Goal: Transaction & Acquisition: Download file/media

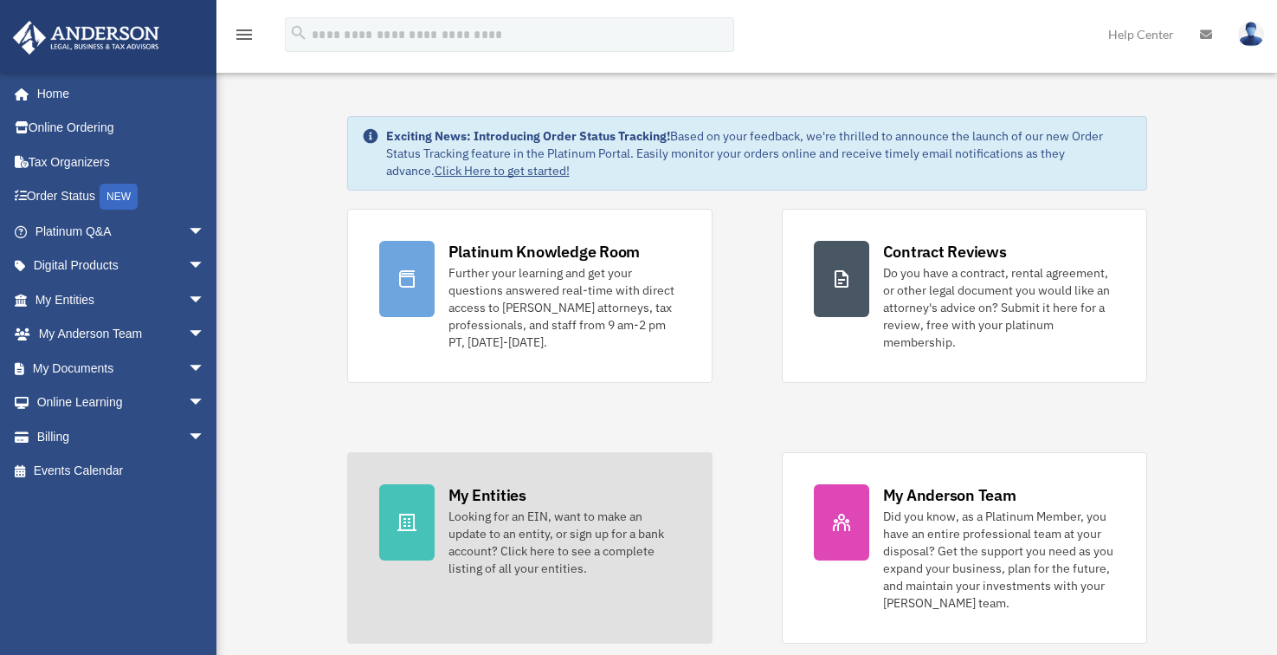
click at [404, 504] on div at bounding box center [406, 522] width 55 height 76
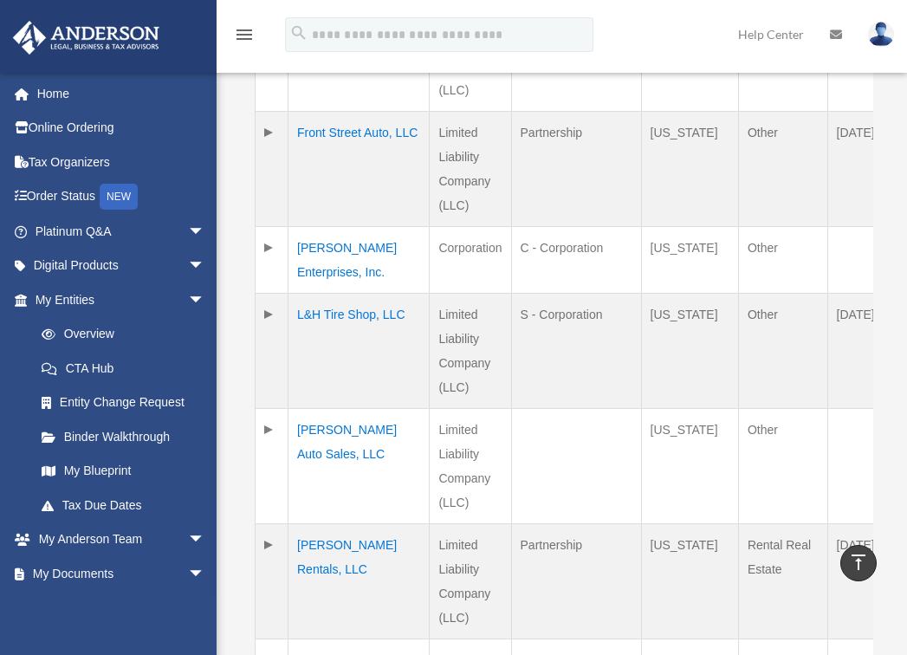
scroll to position [1413, 0]
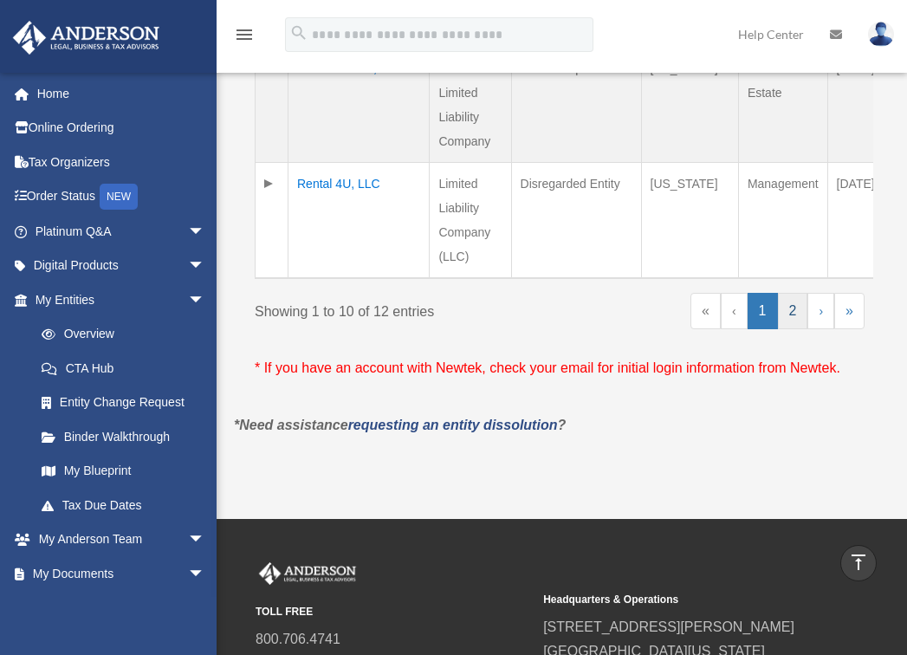
click at [793, 320] on link "2" at bounding box center [793, 311] width 30 height 36
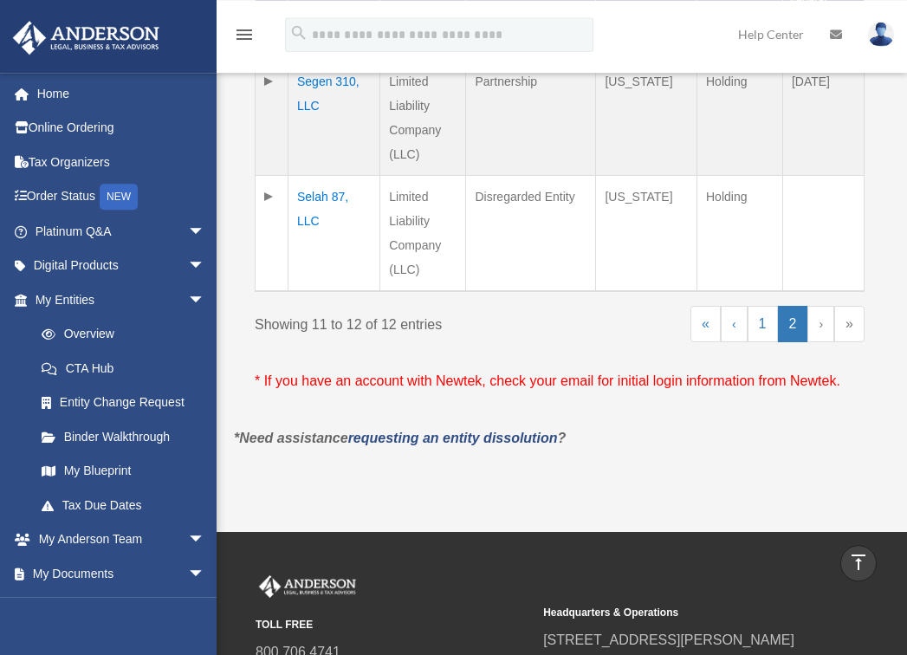
scroll to position [370, 0]
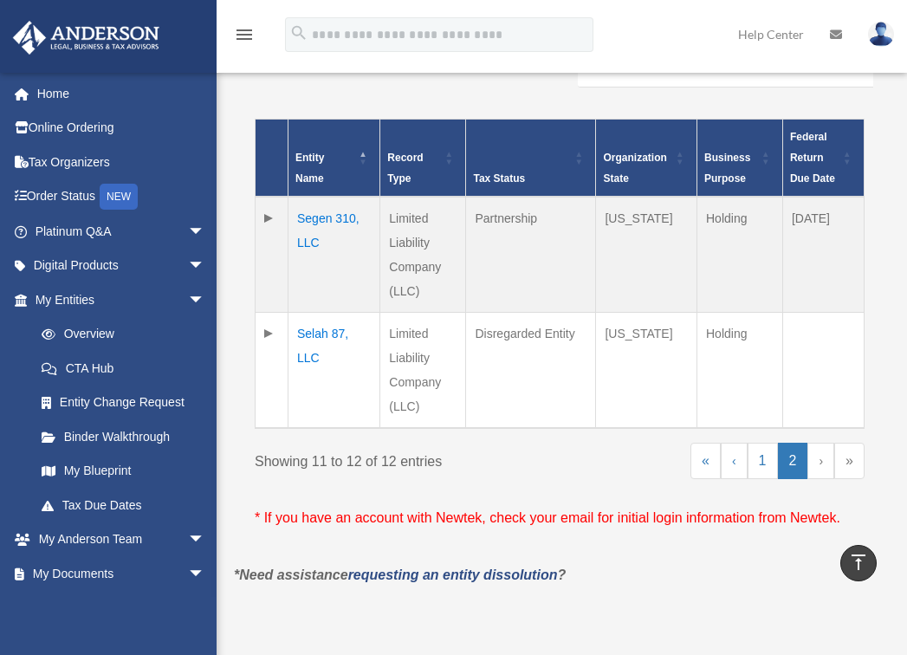
click at [327, 326] on td "Selah 87, LLC" at bounding box center [334, 371] width 92 height 116
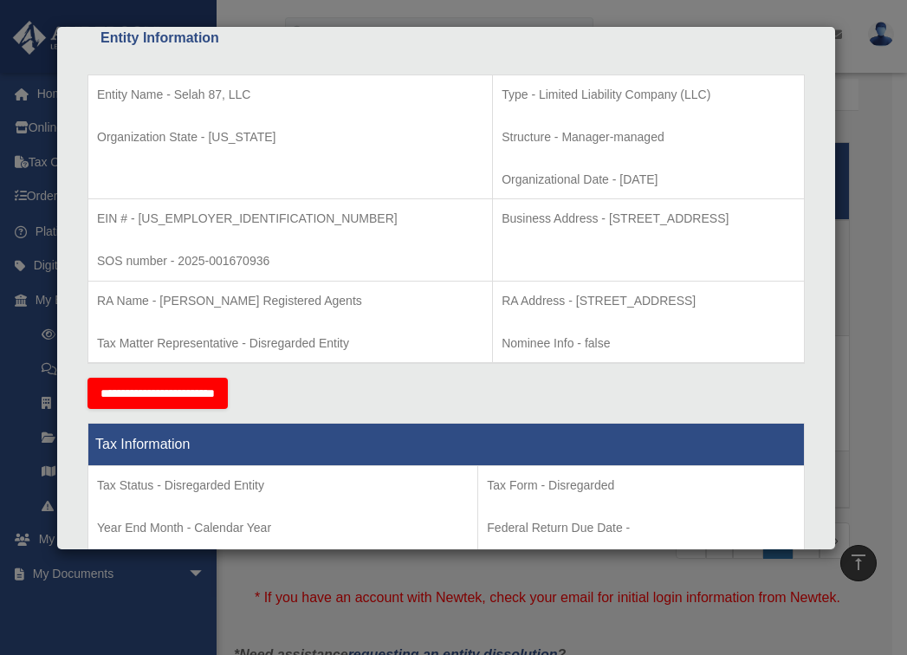
scroll to position [0, 0]
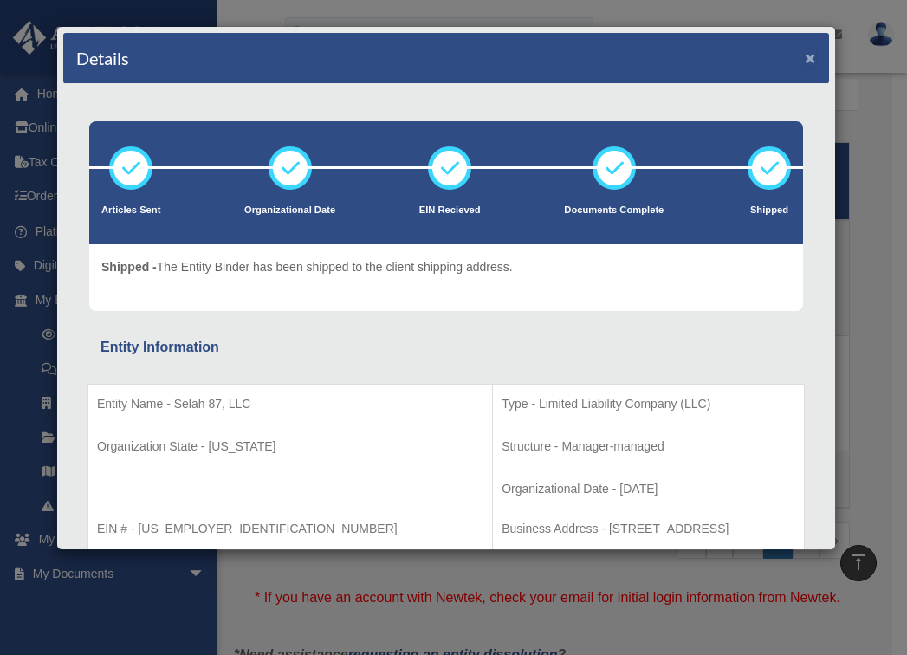
click at [805, 53] on button "×" at bounding box center [810, 57] width 11 height 18
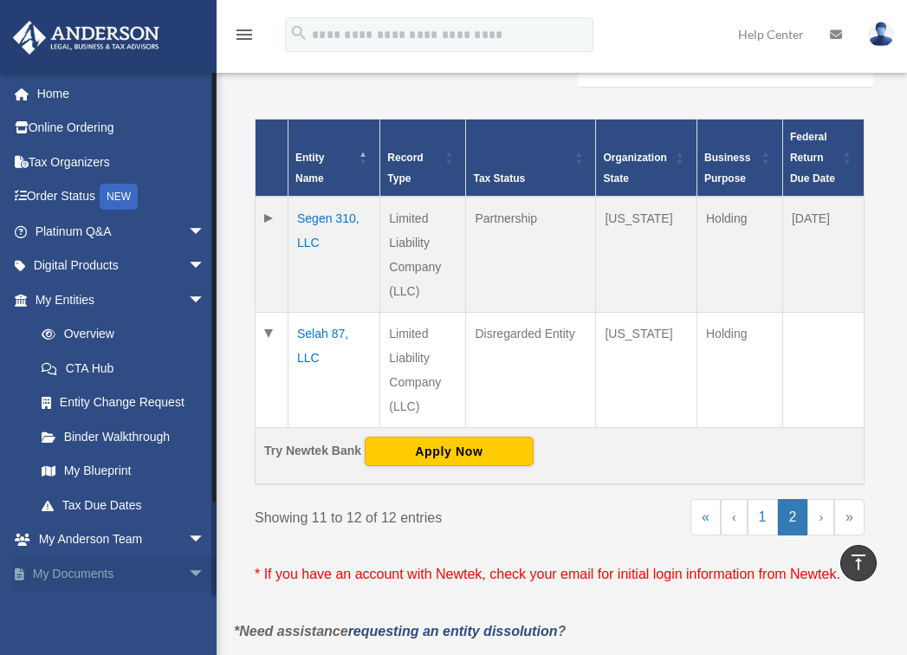
click at [139, 565] on link "My Documents arrow_drop_down" at bounding box center [121, 573] width 219 height 35
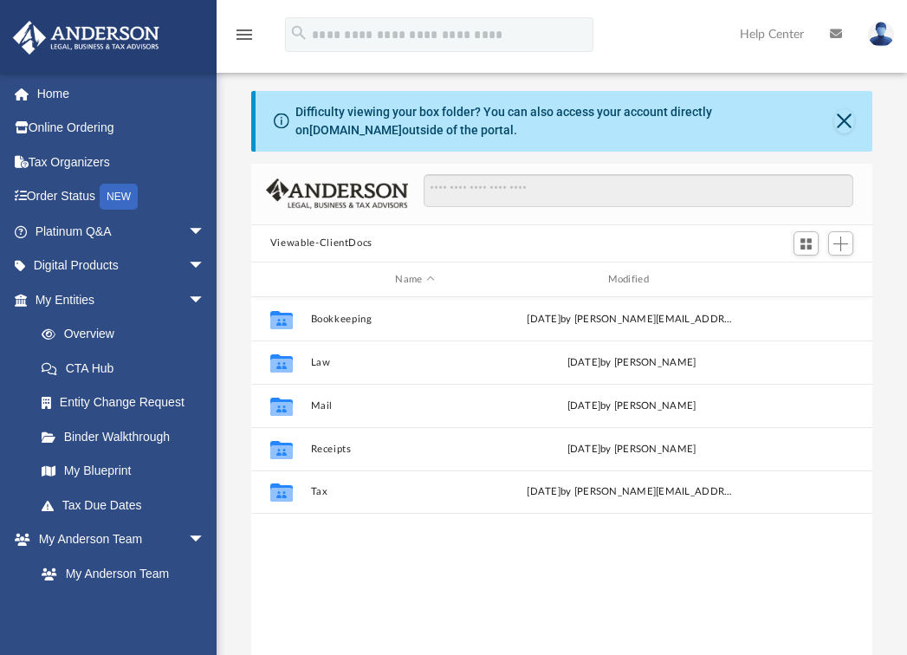
scroll to position [378, 606]
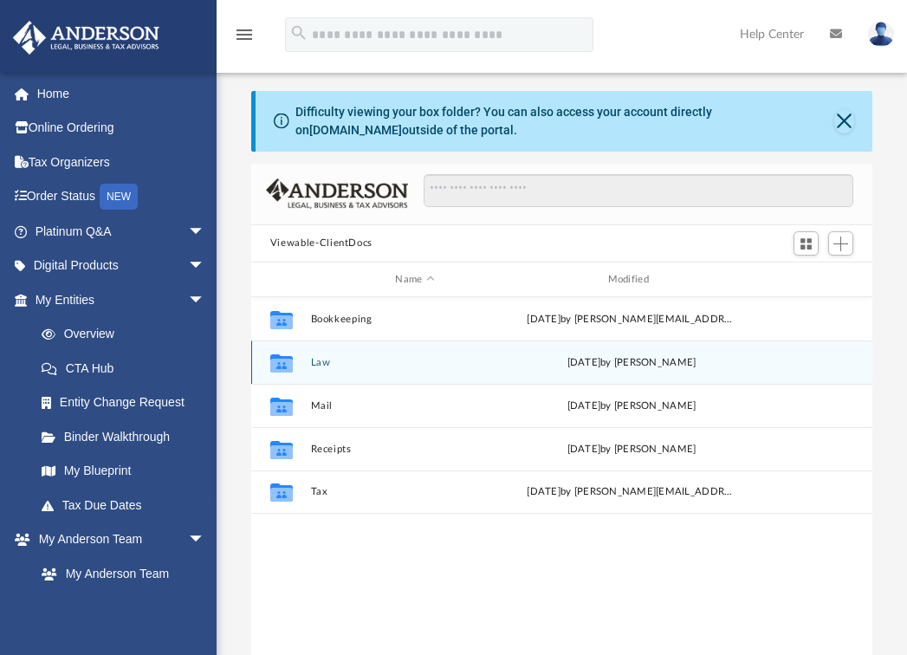
click at [325, 365] on button "Law" at bounding box center [414, 362] width 209 height 11
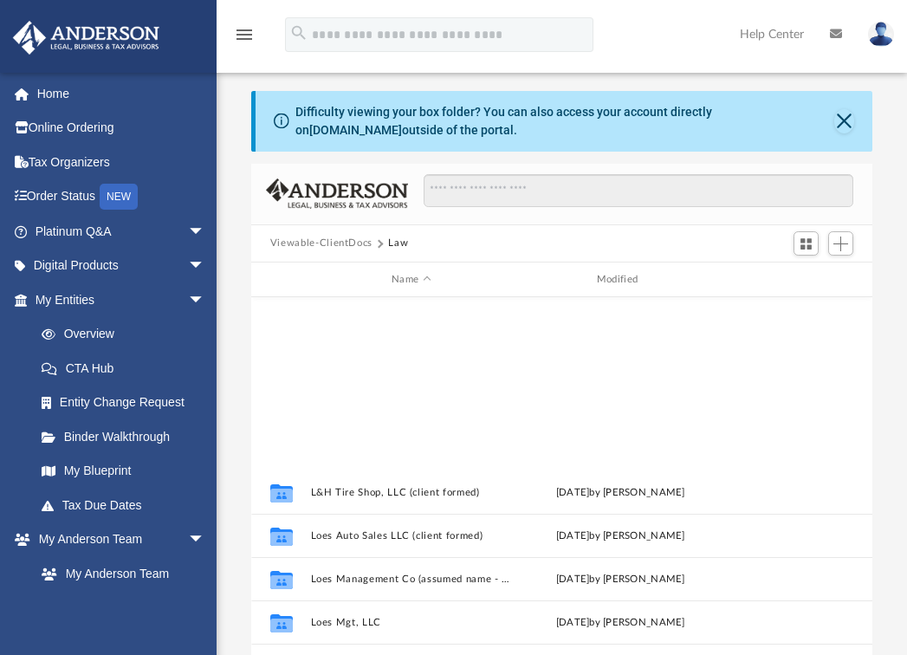
scroll to position [291, 0]
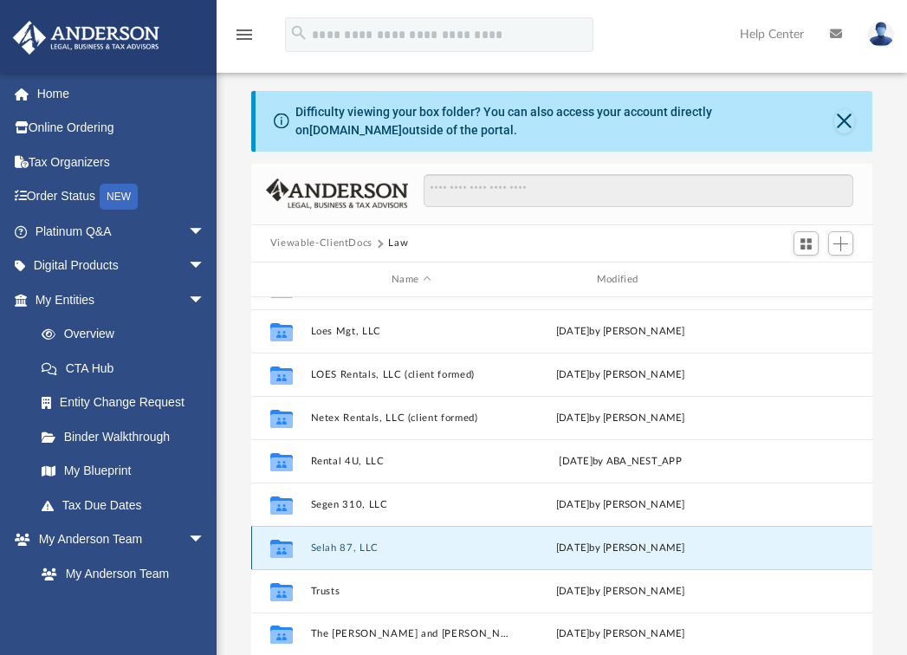
click at [333, 546] on button "Selah 87, LLC" at bounding box center [411, 547] width 202 height 11
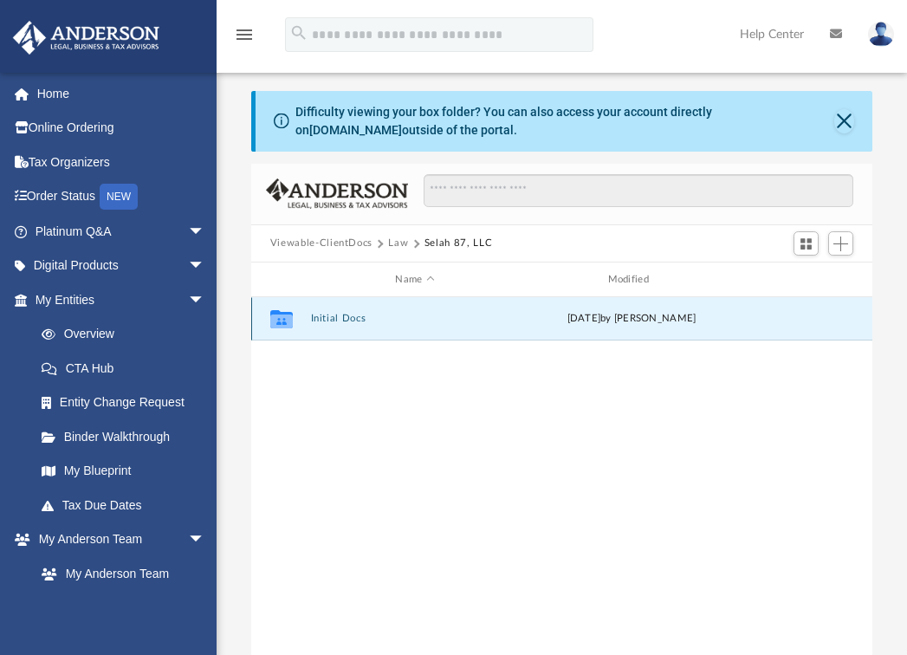
click at [325, 317] on button "Initial Docs" at bounding box center [414, 319] width 209 height 11
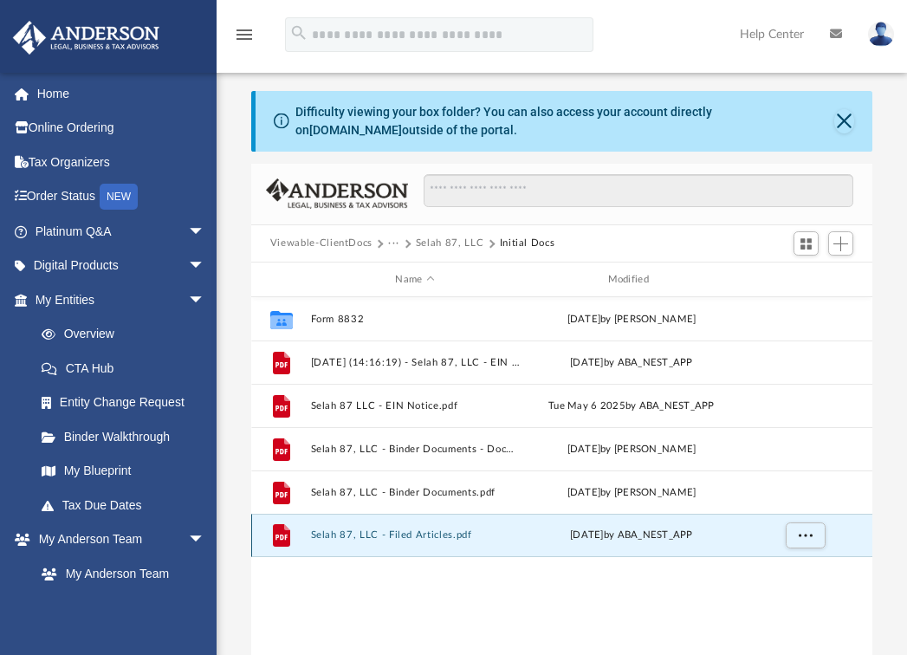
click at [417, 534] on button "Selah 87, LLC - Filed Articles.pdf" at bounding box center [414, 535] width 209 height 11
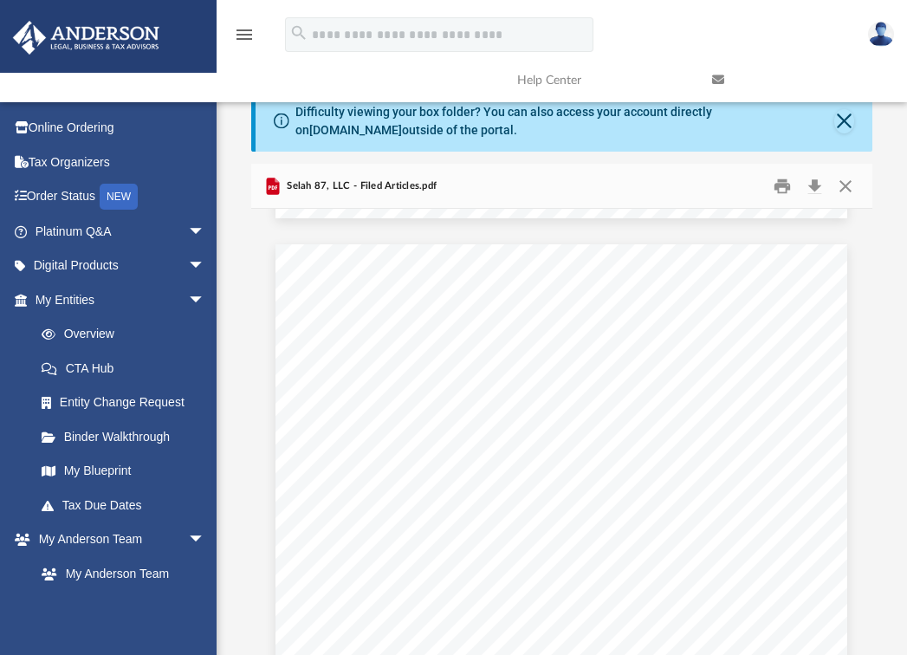
scroll to position [338, 0]
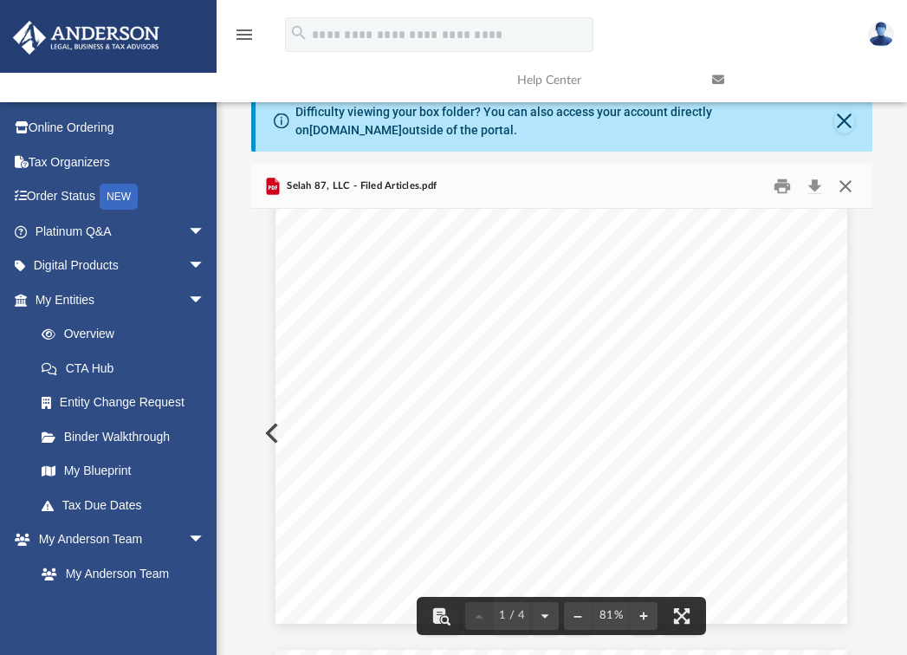
click at [839, 185] on button "Close" at bounding box center [845, 185] width 31 height 27
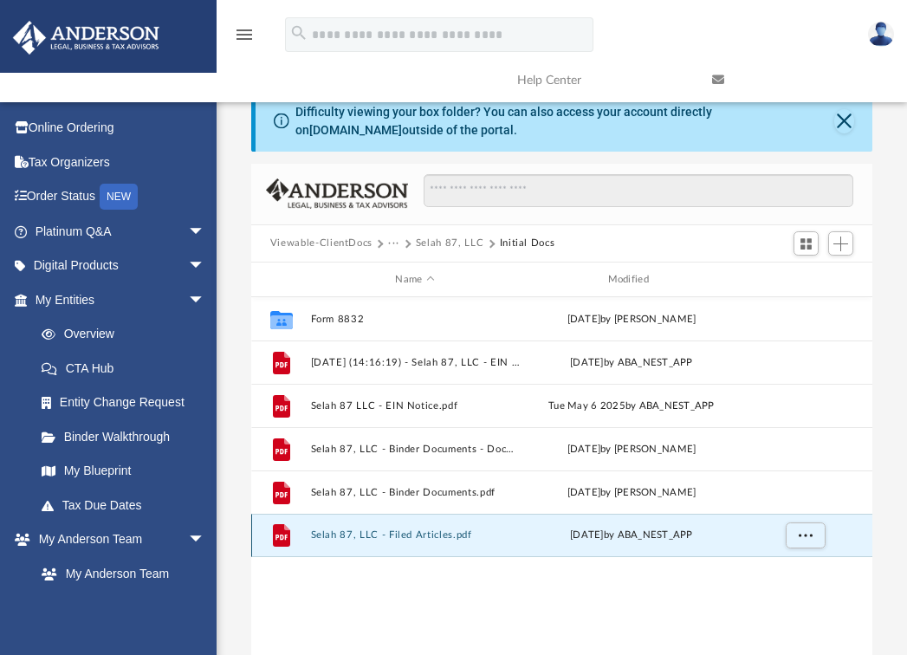
drag, startPoint x: 387, startPoint y: 534, endPoint x: 333, endPoint y: 528, distance: 54.9
click at [333, 528] on div "File Selah 87, LLC - Filed Articles.pdf Mon May 5 2025 by ABA_NEST_APP" at bounding box center [561, 535] width 621 height 43
drag, startPoint x: 353, startPoint y: 535, endPoint x: 448, endPoint y: 999, distance: 472.8
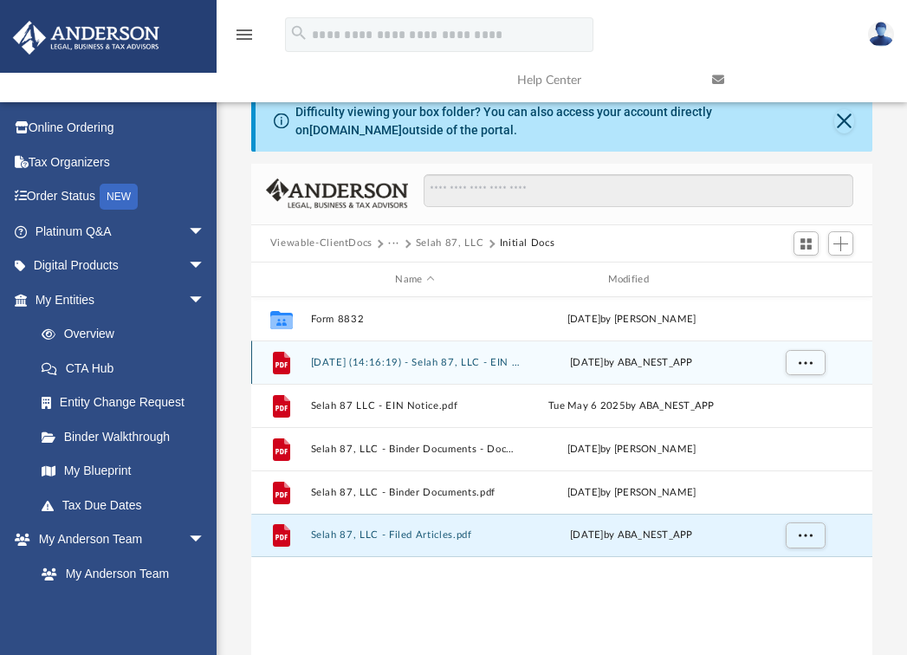
click at [375, 359] on button "2025.05.13 (14:16:19) - Selah 87, LLC - EIN Letter from IRS.pdf" at bounding box center [414, 362] width 209 height 11
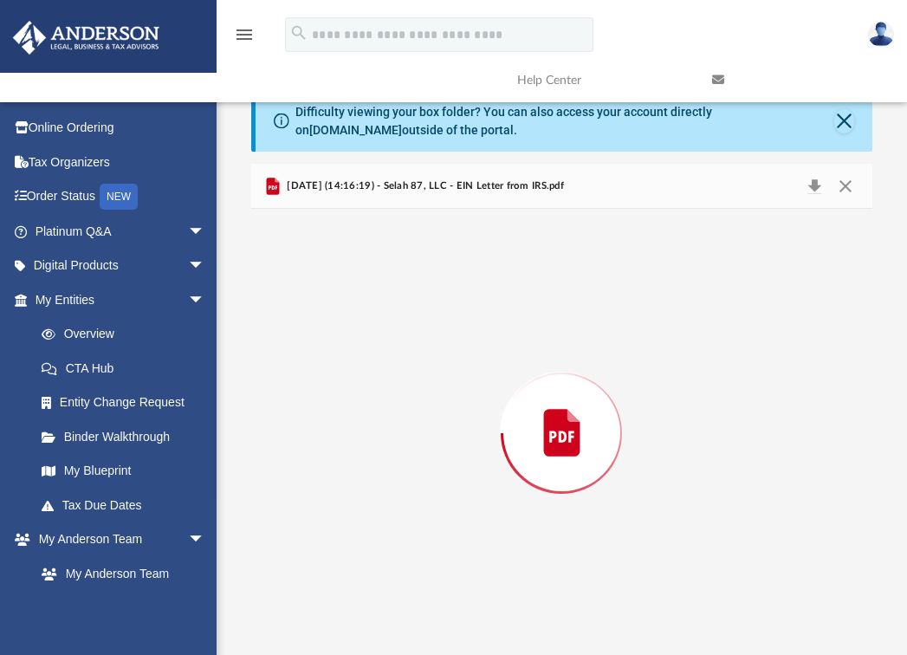
click at [375, 359] on div "Preview" at bounding box center [561, 432] width 621 height 447
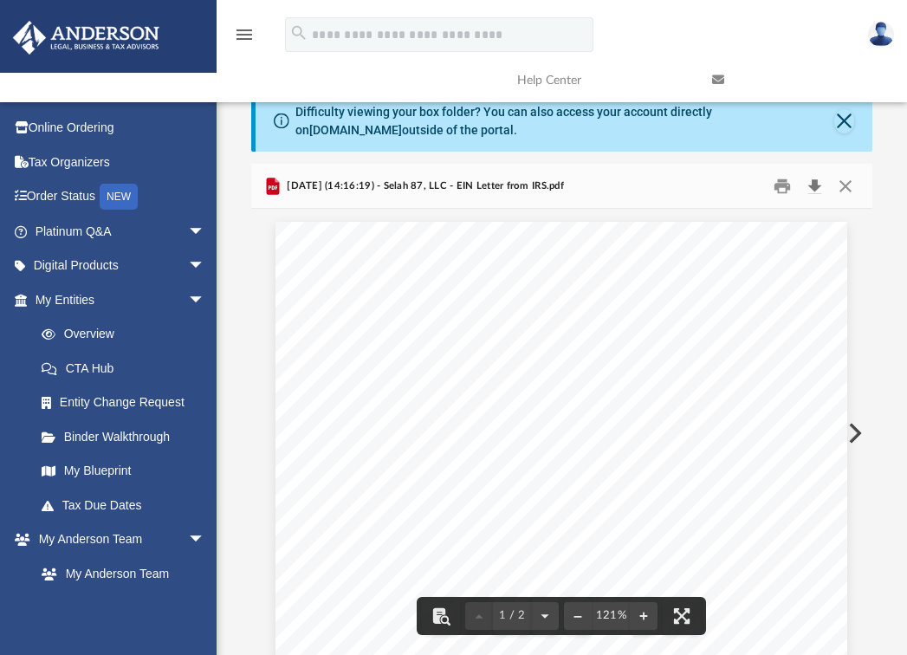
click at [815, 181] on button "Download" at bounding box center [813, 185] width 31 height 27
click at [844, 187] on button "Close" at bounding box center [845, 185] width 31 height 27
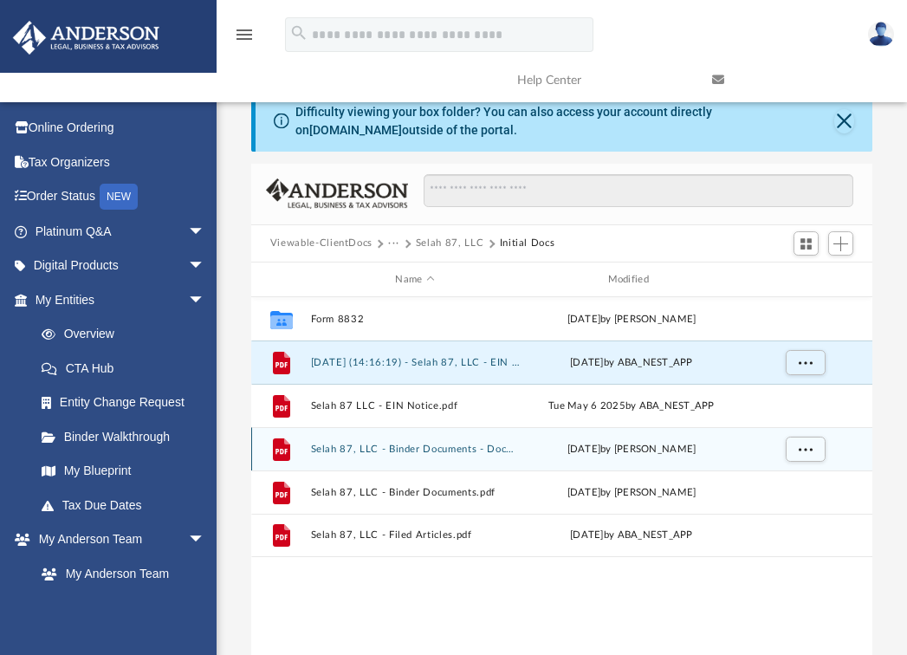
click at [361, 442] on div "File Selah 87, LLC - Binder Documents - DocuSigned.pdf Wed May 28 2025 by Zoe D…" at bounding box center [561, 448] width 621 height 43
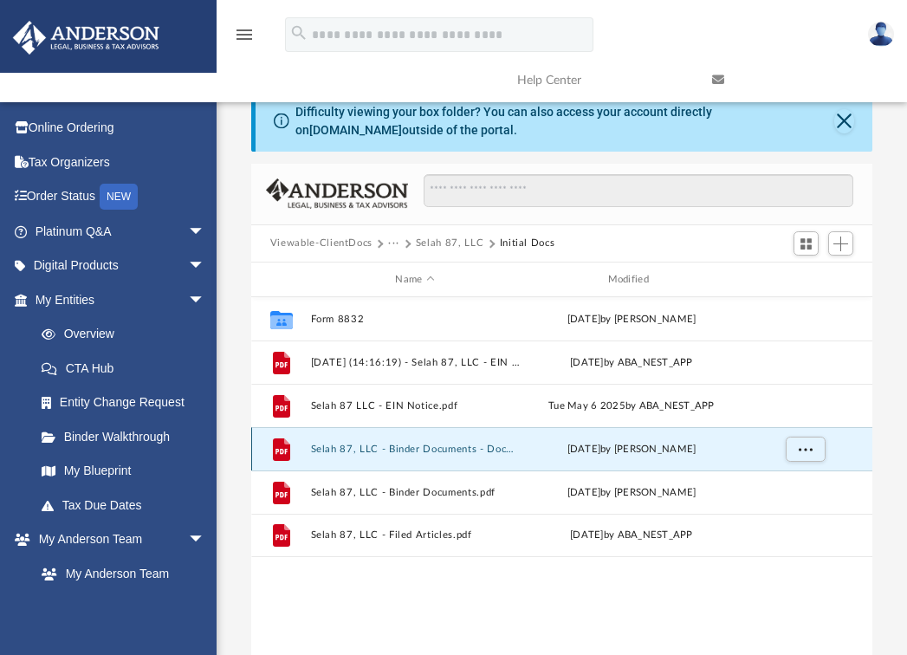
click at [361, 442] on div "File Selah 87, LLC - Binder Documents - DocuSigned.pdf Wed May 28 2025 by Zoe D…" at bounding box center [561, 448] width 621 height 43
click at [805, 443] on button "More options" at bounding box center [805, 449] width 40 height 26
click at [788, 511] on li "Download" at bounding box center [789, 512] width 50 height 18
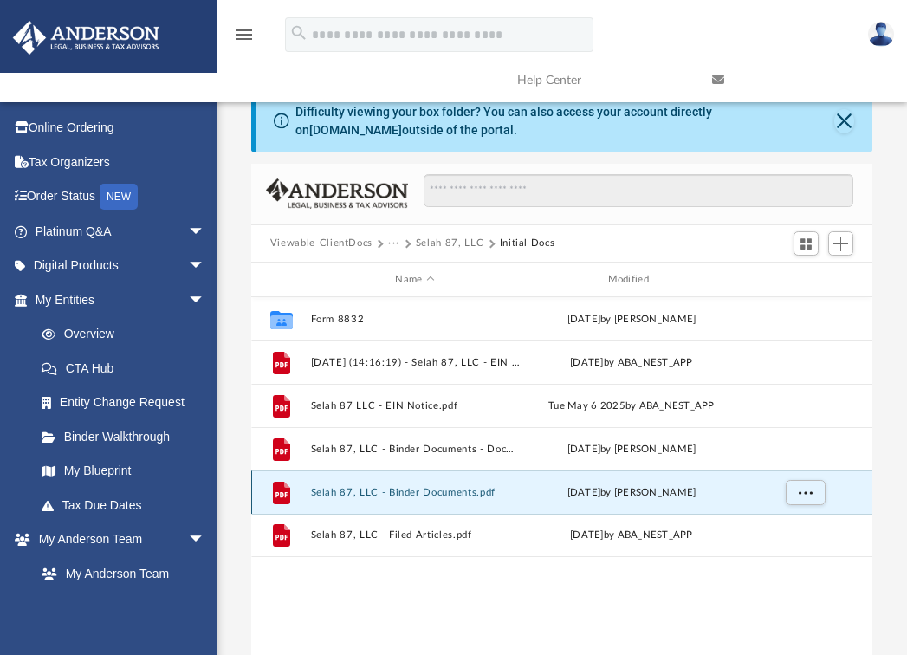
click at [410, 488] on button "Selah 87, LLC - Binder Documents.pdf" at bounding box center [414, 492] width 209 height 11
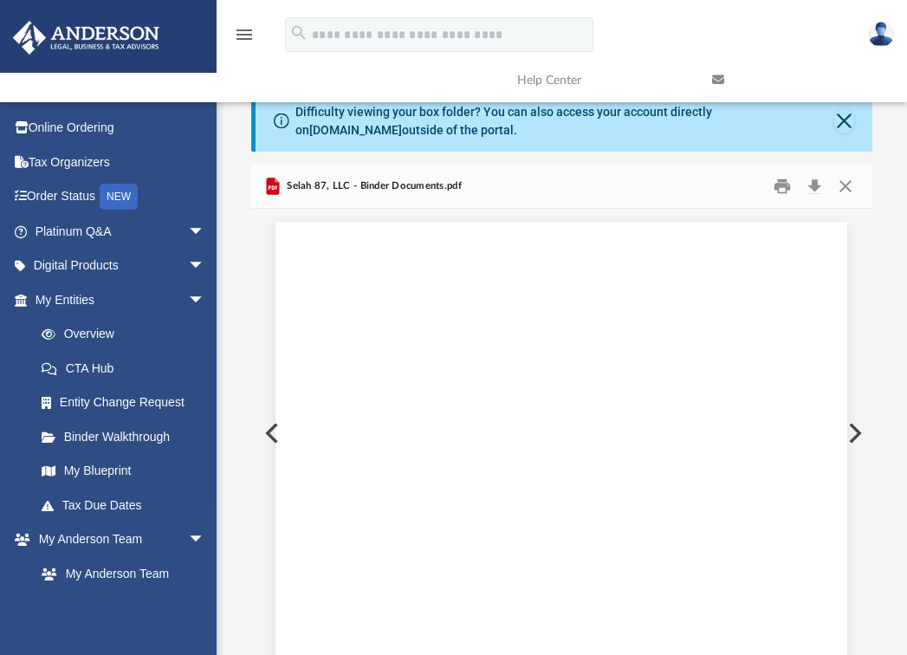
scroll to position [43643, 0]
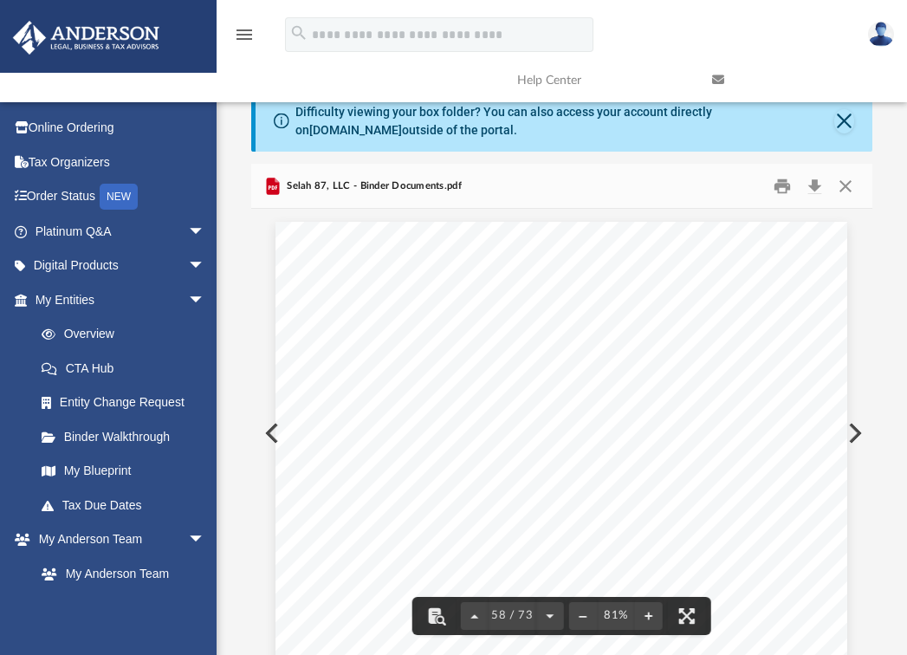
click at [854, 423] on button "Preview" at bounding box center [853, 433] width 38 height 48
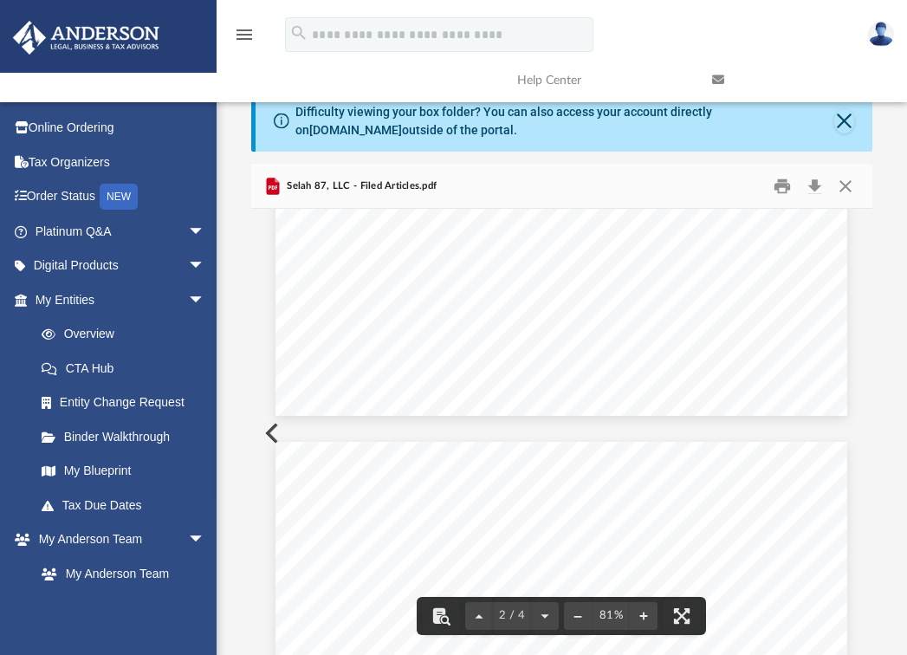
scroll to position [1197, 0]
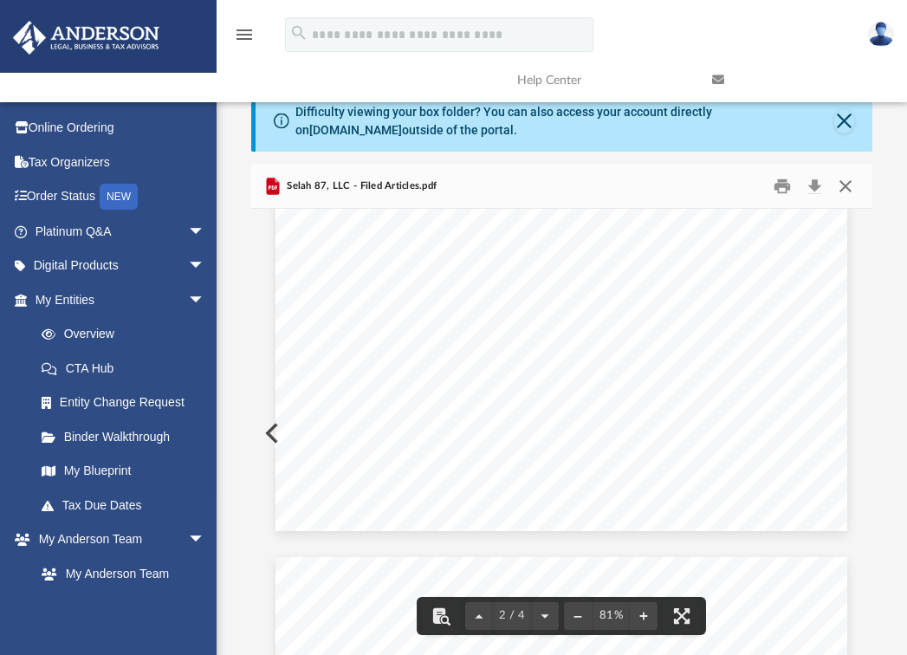
click at [847, 185] on button "Close" at bounding box center [845, 185] width 31 height 27
